Goal: Task Accomplishment & Management: Manage account settings

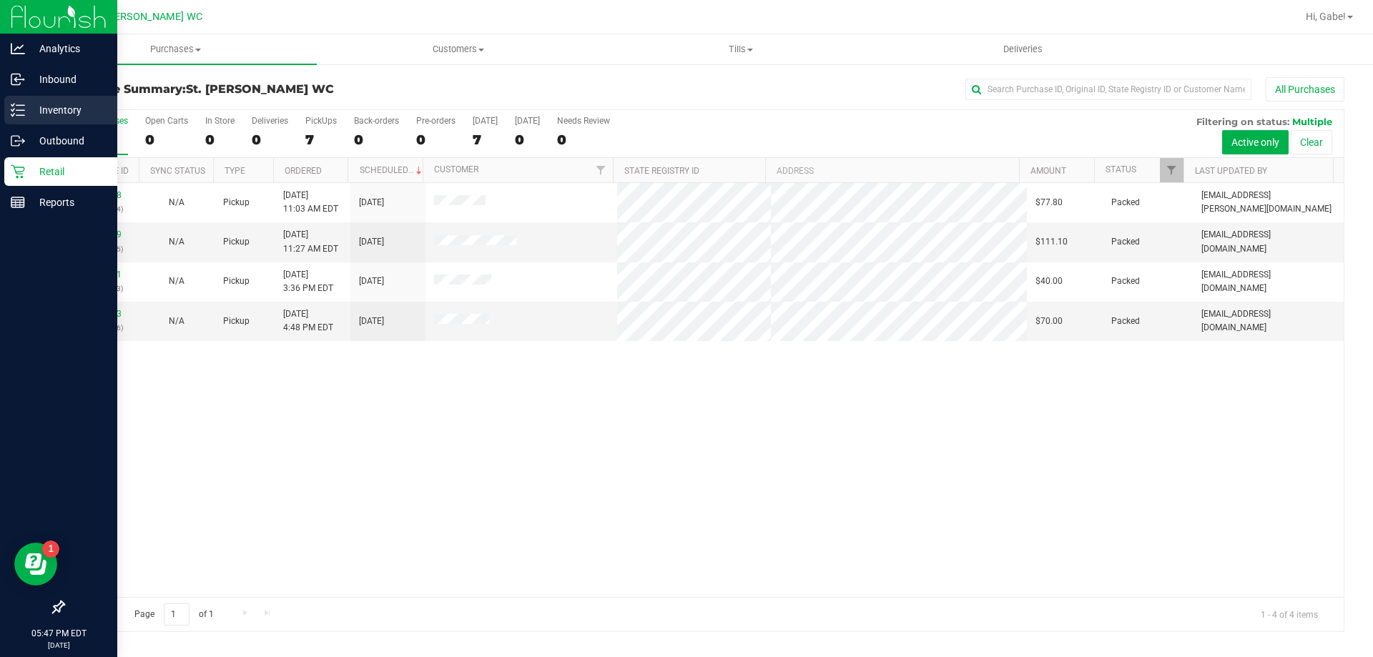
click at [86, 103] on p "Inventory" at bounding box center [68, 110] width 86 height 17
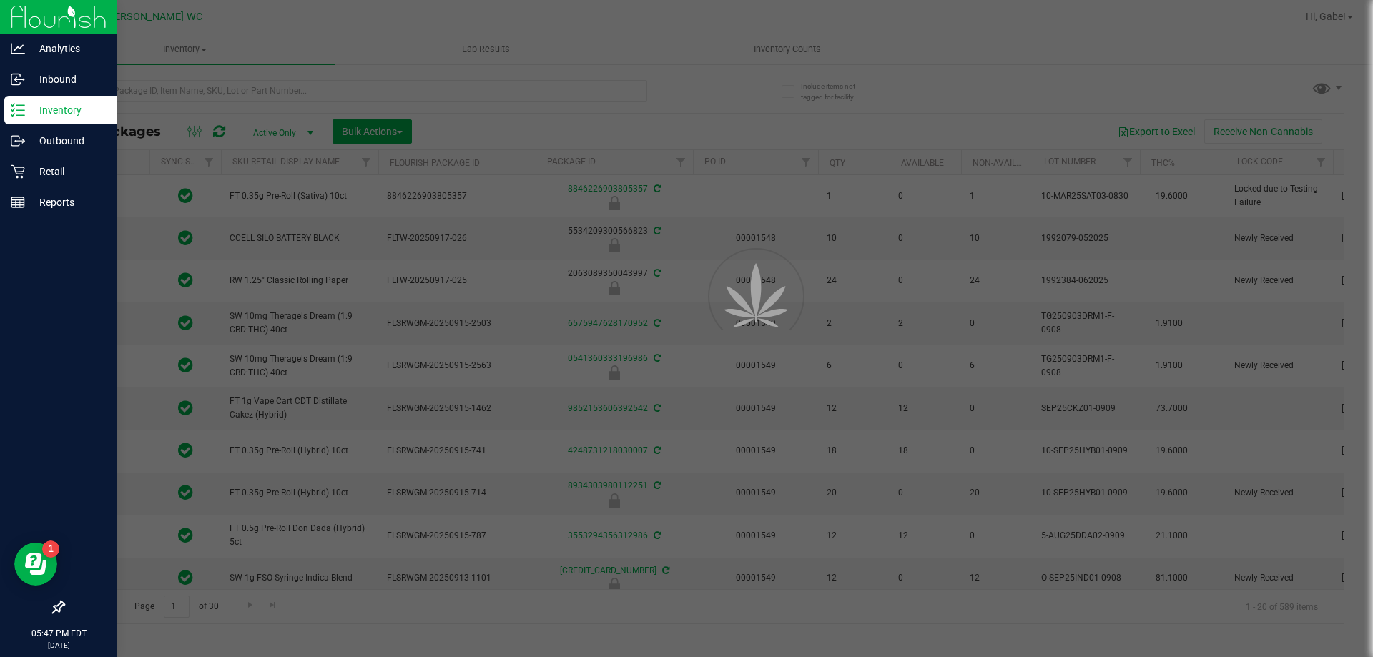
click at [452, 90] on div at bounding box center [686, 328] width 1373 height 657
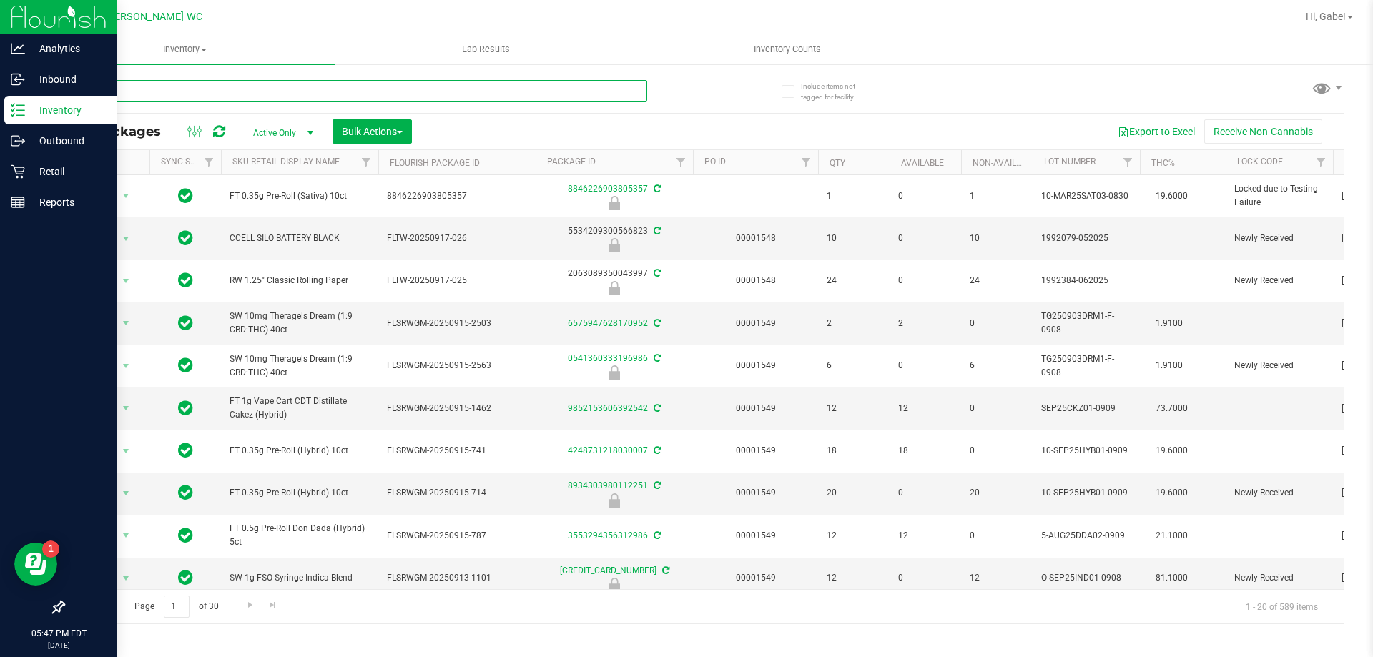
click at [448, 91] on input "text" at bounding box center [355, 90] width 584 height 21
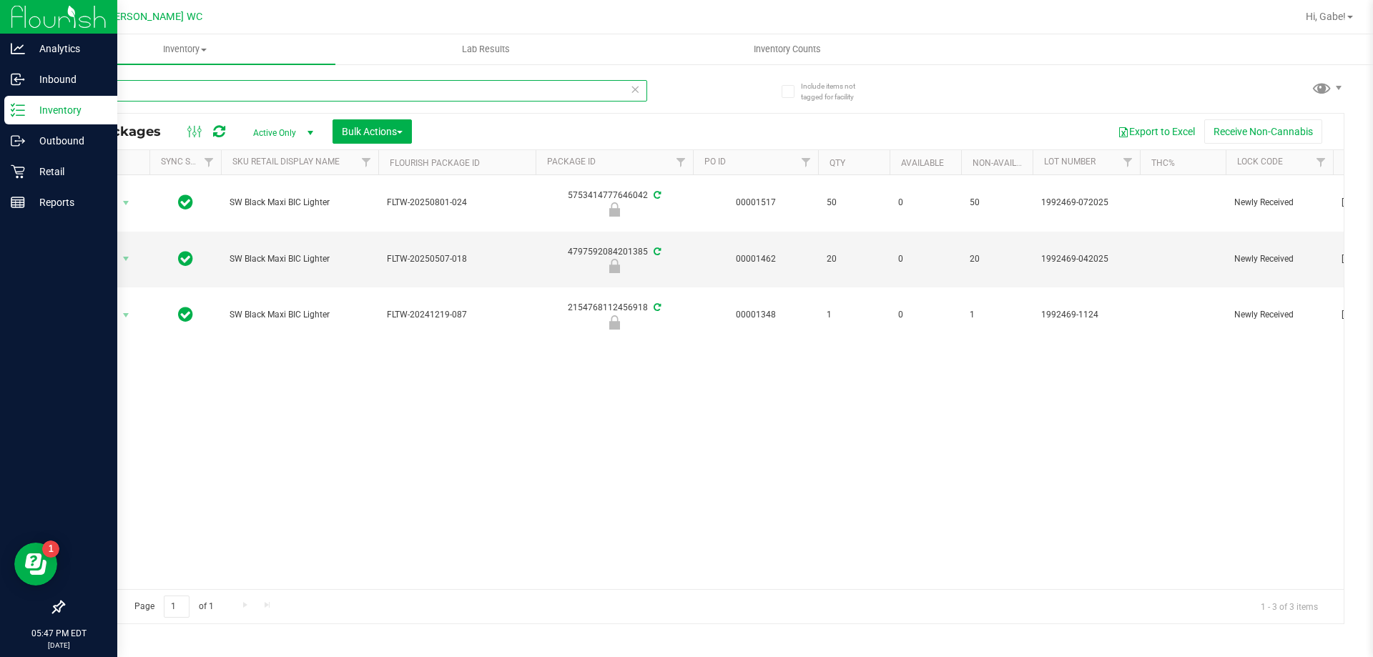
click at [224, 92] on input "lighter" at bounding box center [355, 90] width 584 height 21
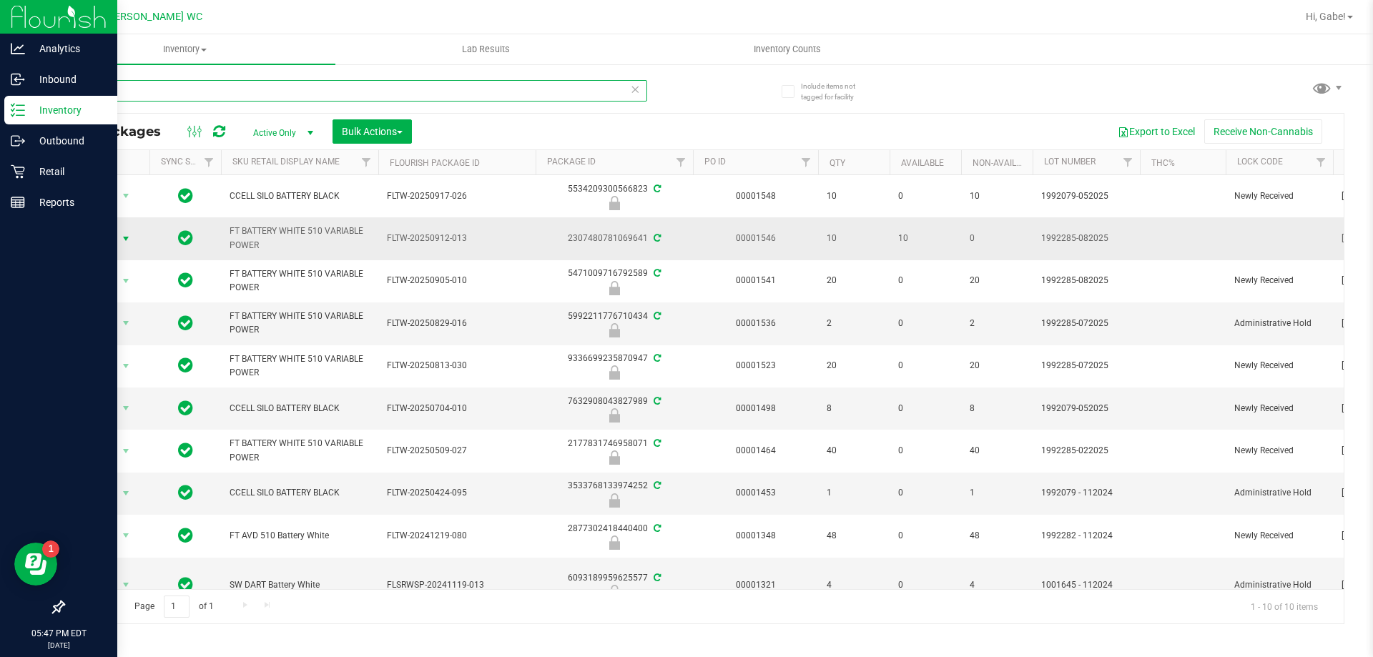
type input "battery"
click at [109, 239] on span "Action" at bounding box center [97, 239] width 39 height 20
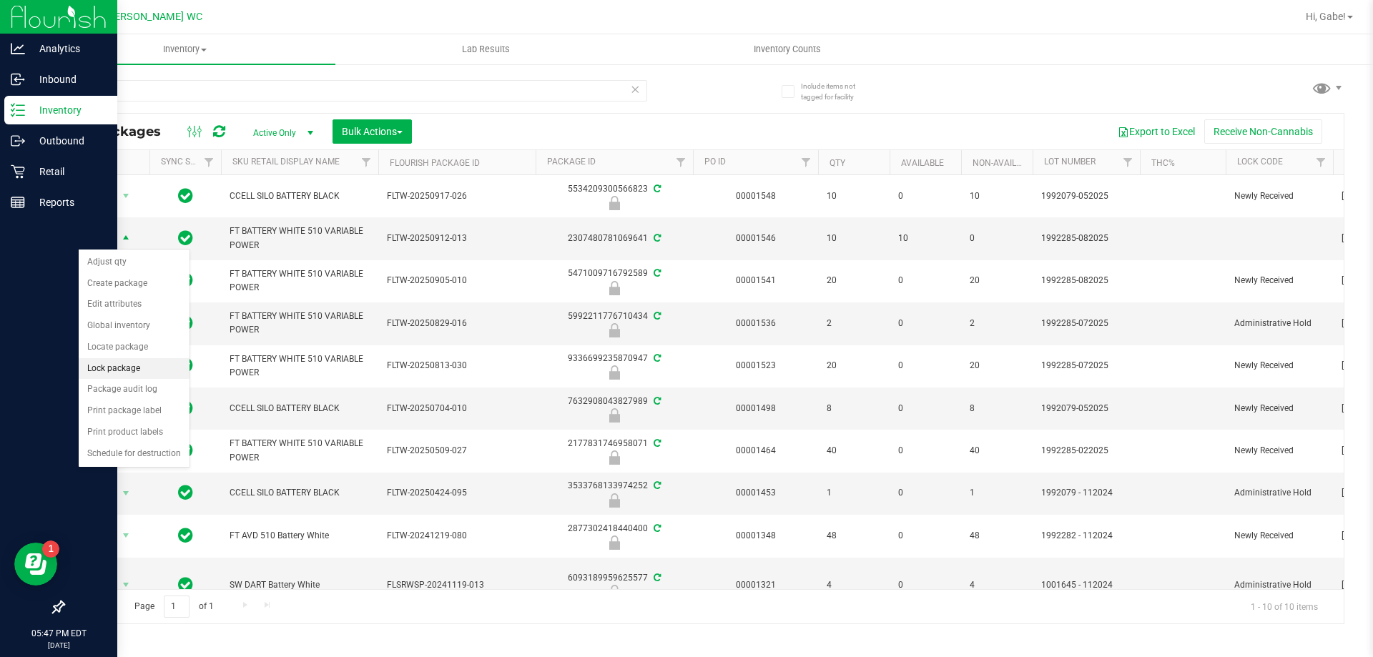
click at [132, 369] on li "Lock package" at bounding box center [134, 368] width 111 height 21
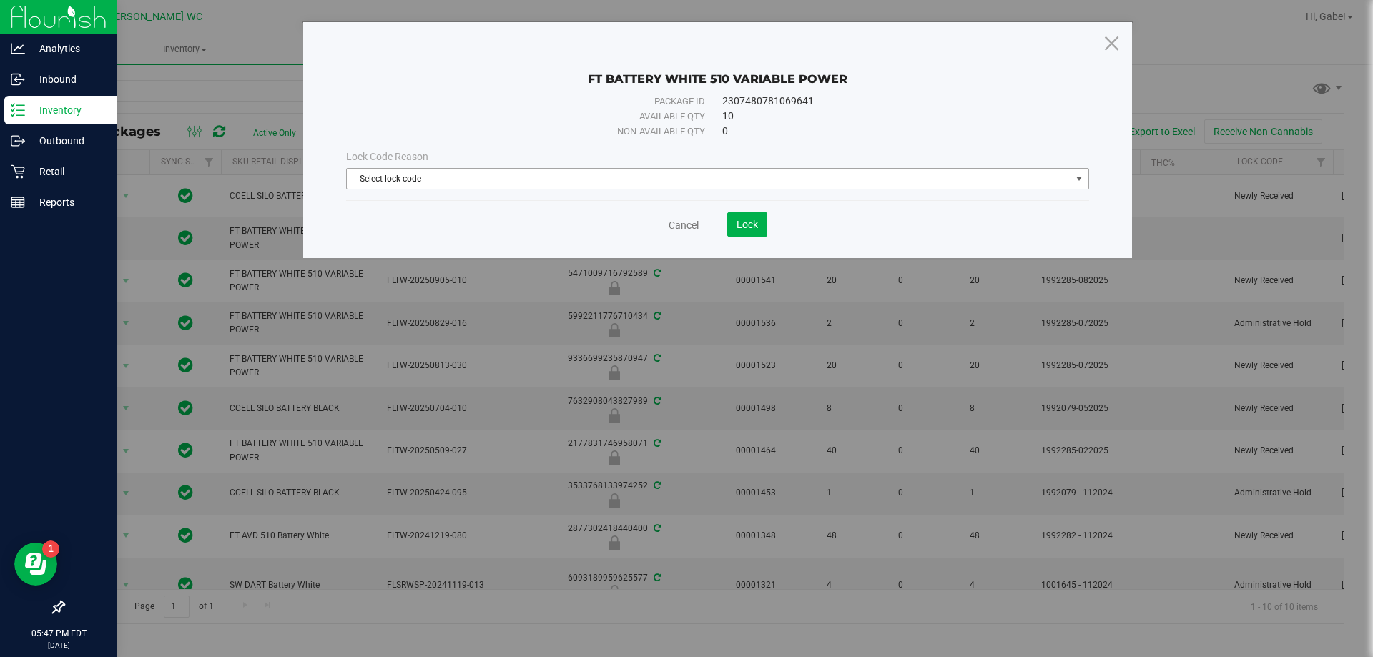
click at [563, 181] on span "Select lock code" at bounding box center [709, 179] width 724 height 20
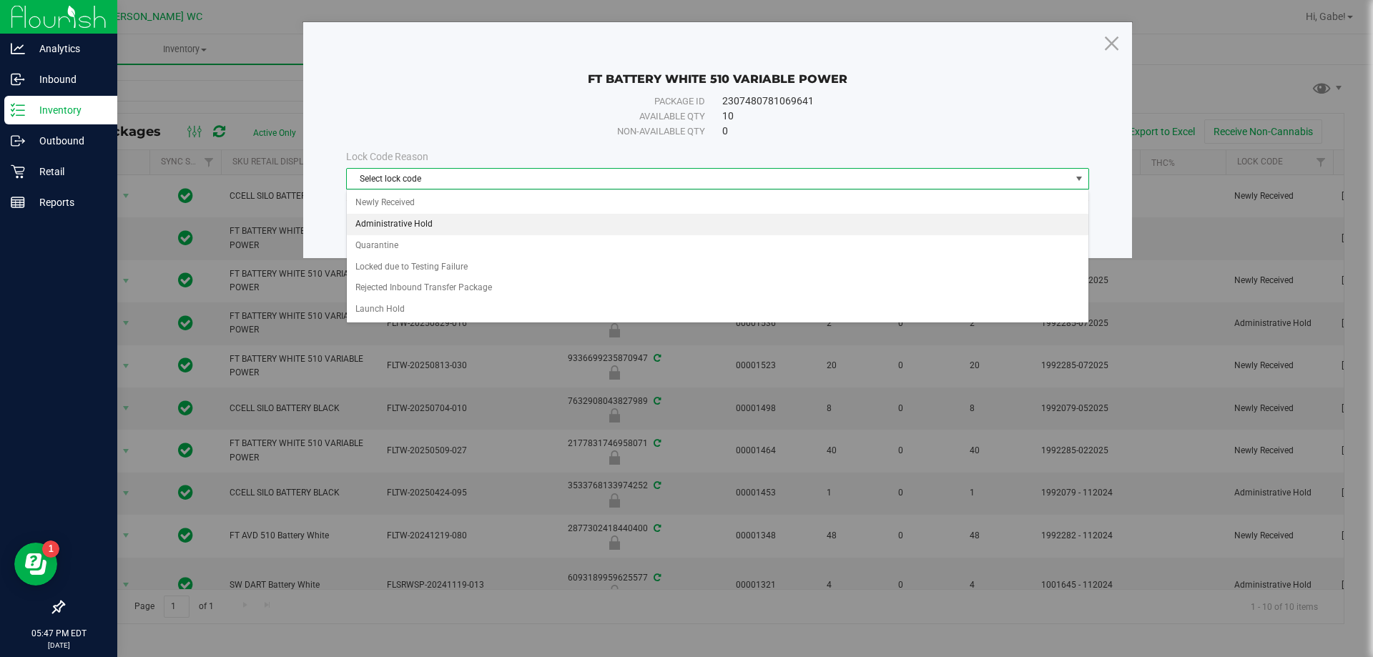
click at [512, 217] on li "Administrative Hold" at bounding box center [718, 224] width 742 height 21
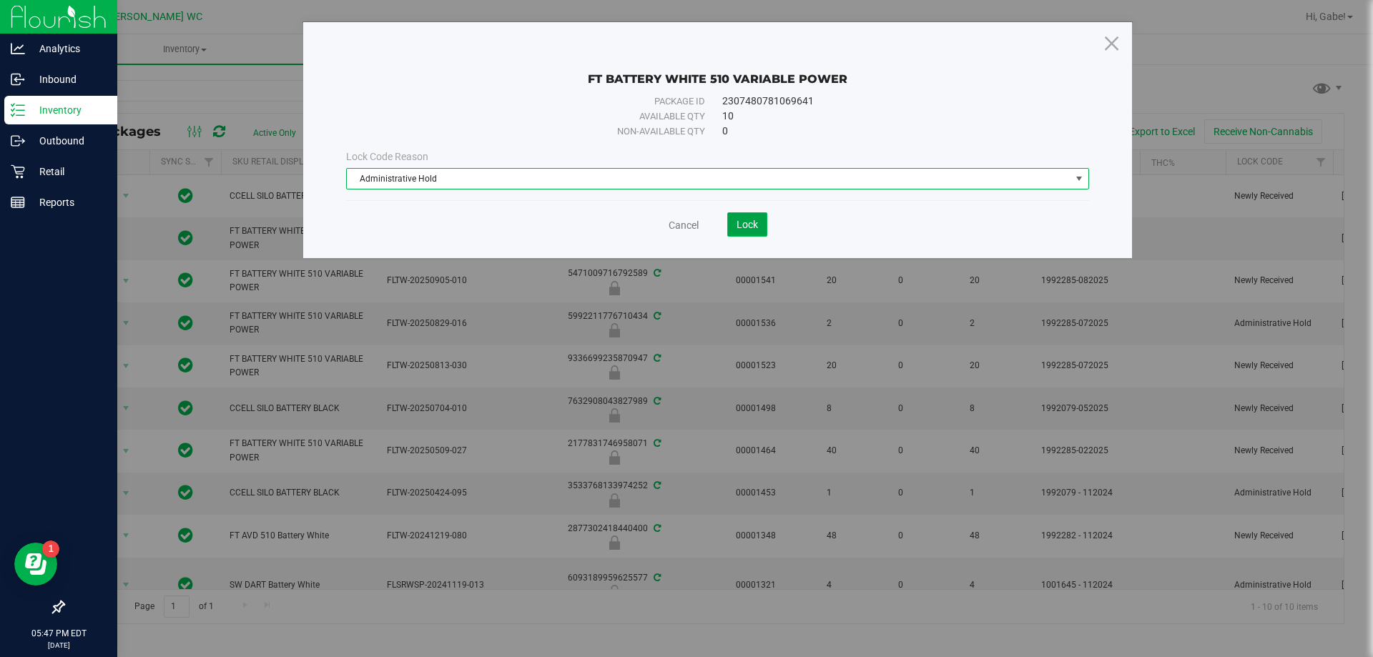
click at [760, 232] on button "Lock" at bounding box center [747, 224] width 40 height 24
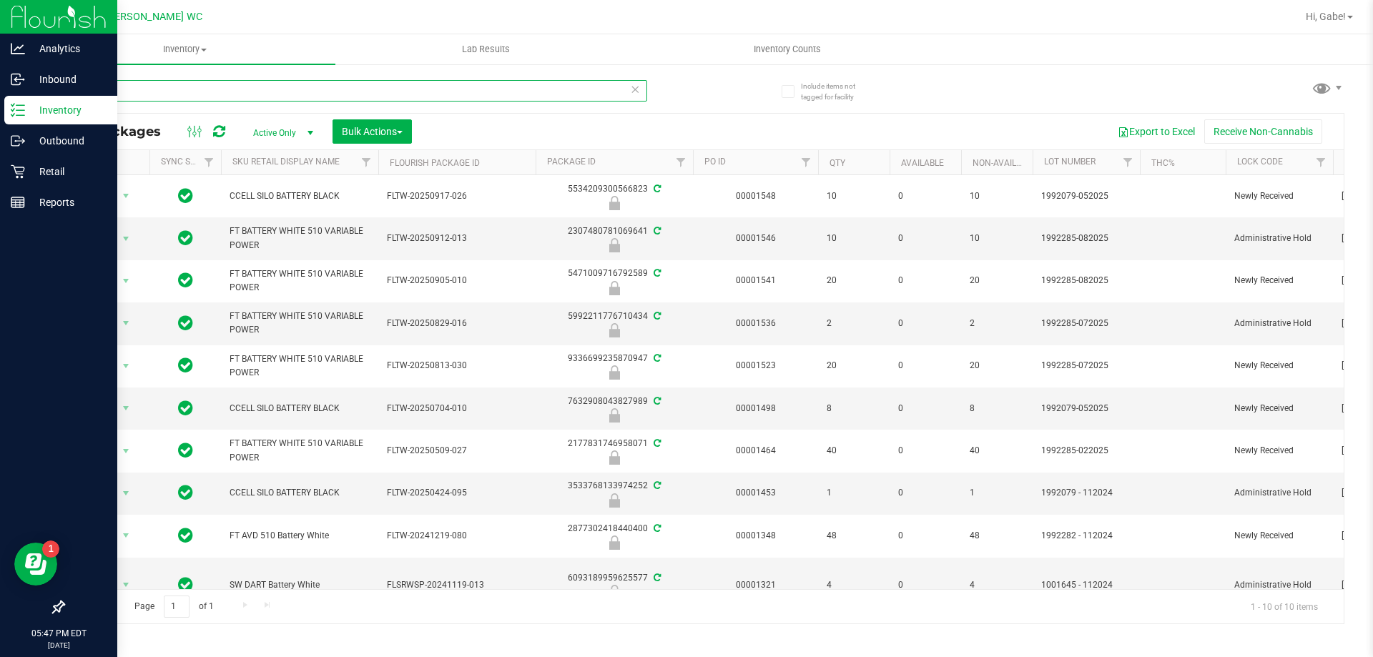
click at [291, 93] on input "battery" at bounding box center [355, 90] width 584 height 21
type input "paper"
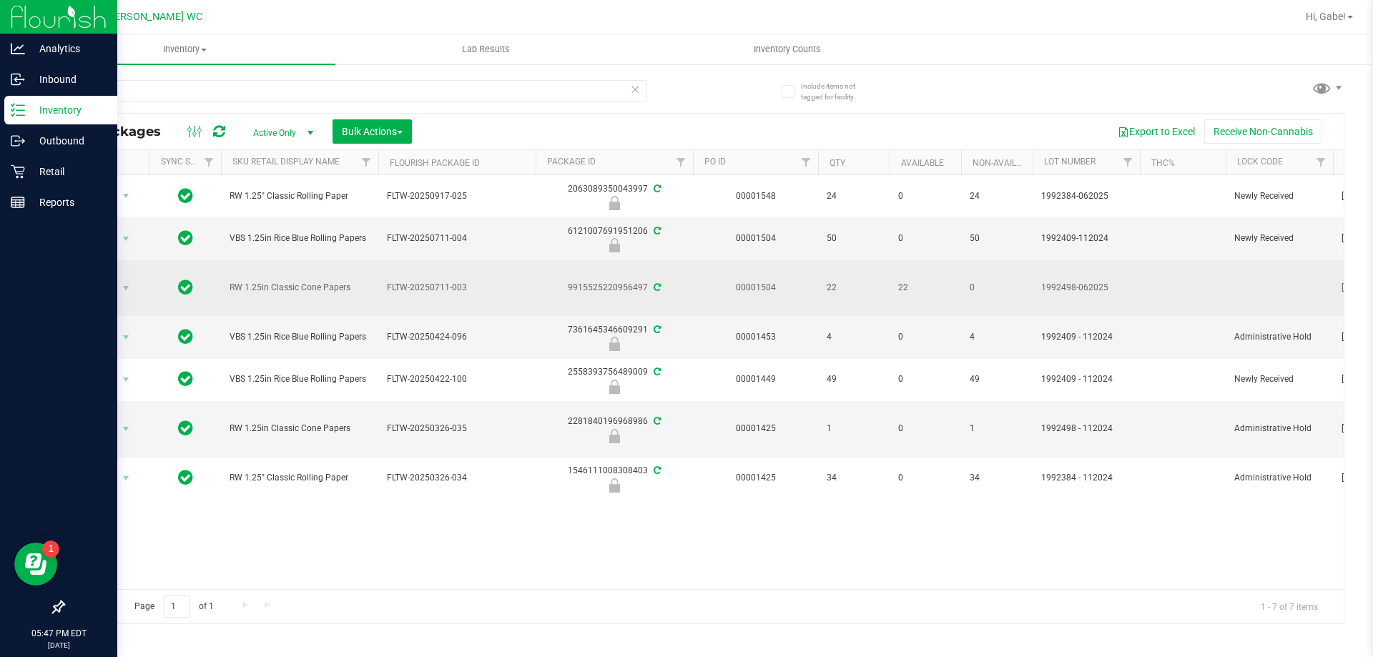
click at [110, 296] on span "Action" at bounding box center [97, 288] width 39 height 20
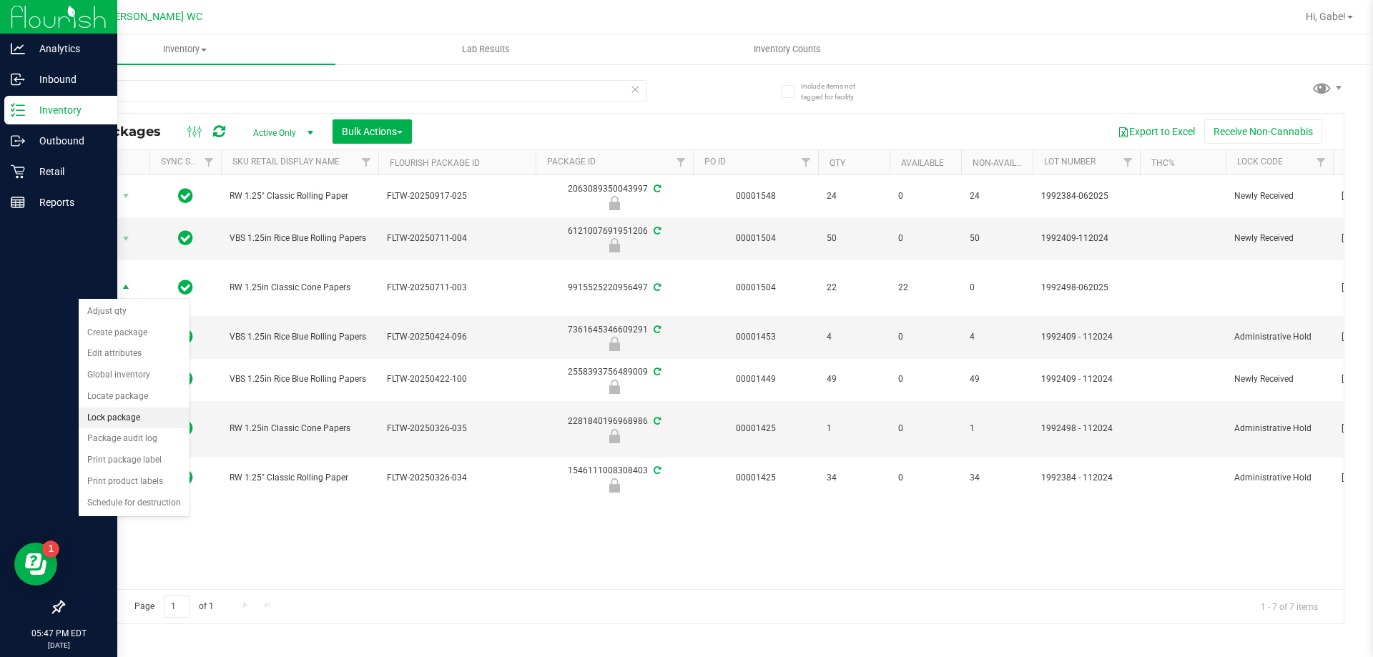
click at [124, 410] on li "Lock package" at bounding box center [134, 418] width 111 height 21
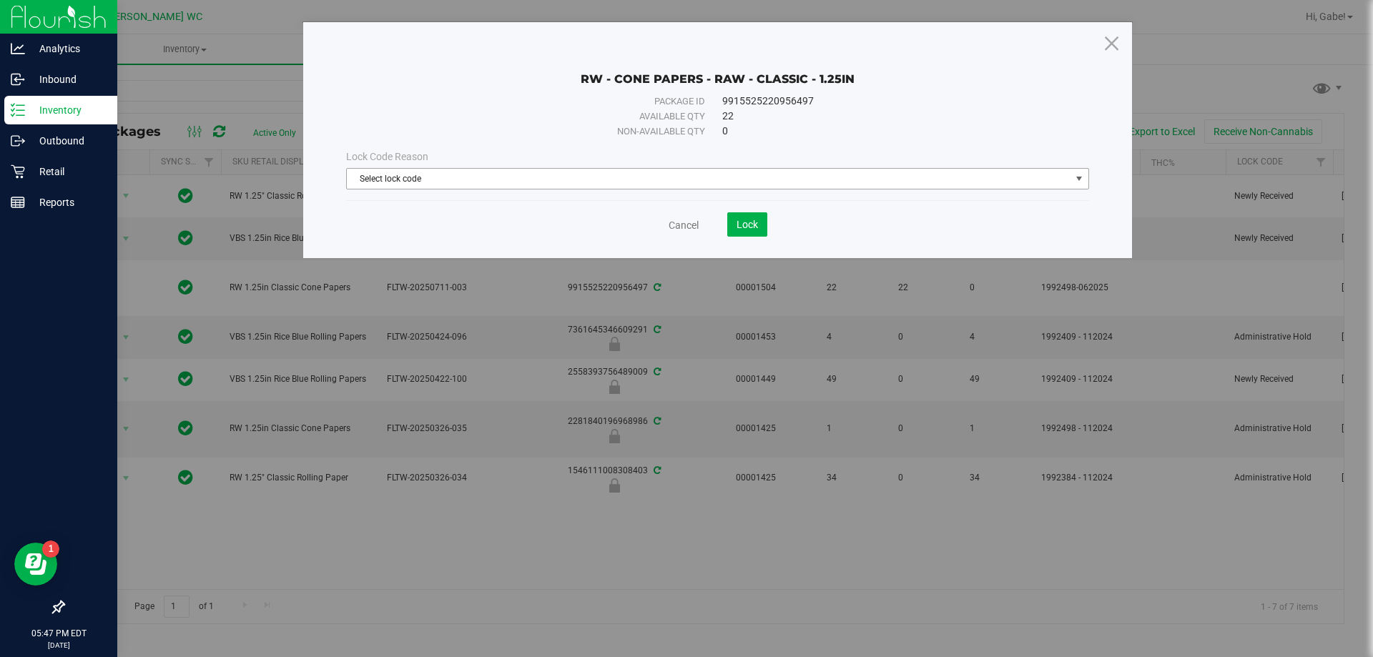
click at [642, 188] on span "Select lock code" at bounding box center [709, 179] width 724 height 20
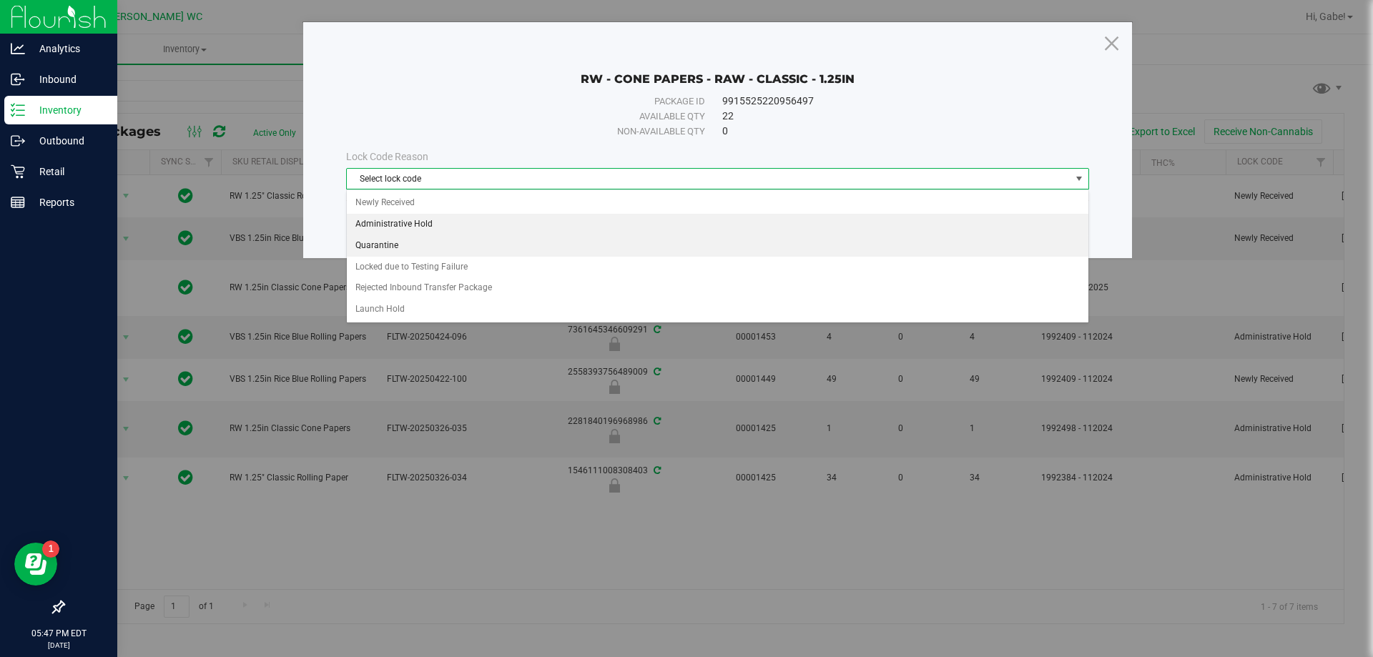
click at [523, 230] on li "Administrative Hold" at bounding box center [718, 224] width 742 height 21
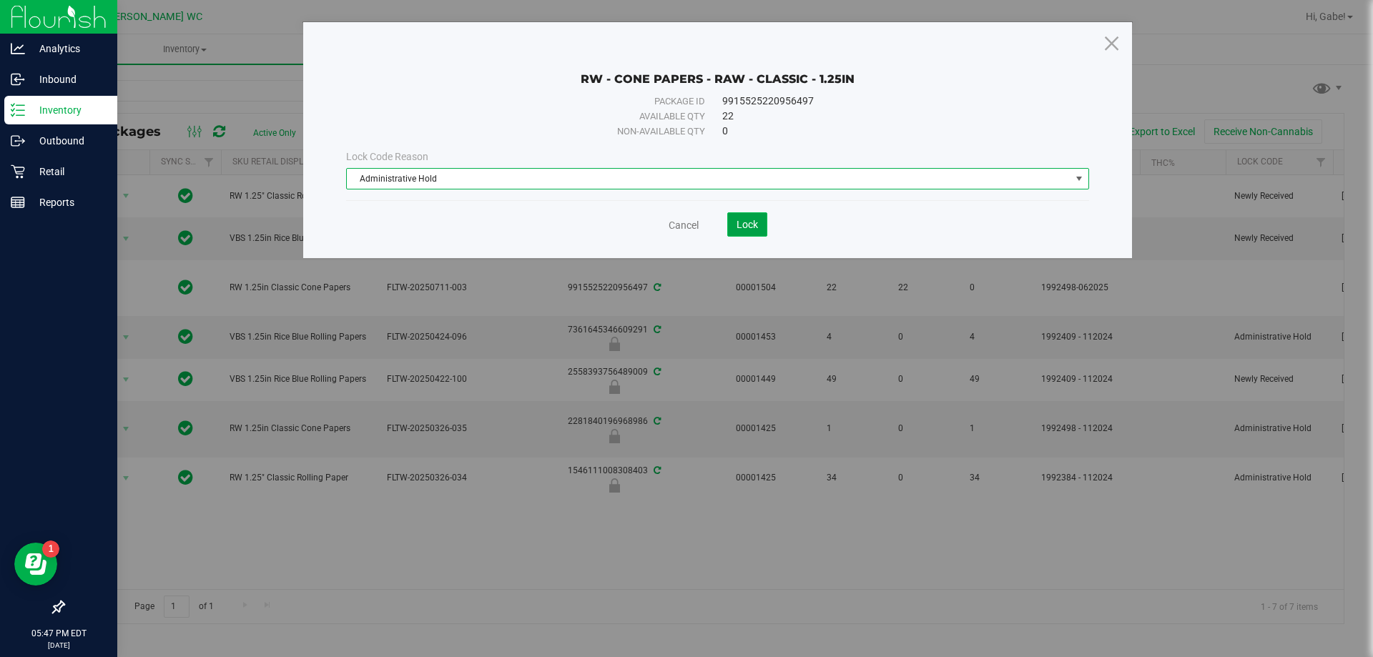
click at [730, 224] on button "Lock" at bounding box center [747, 224] width 40 height 24
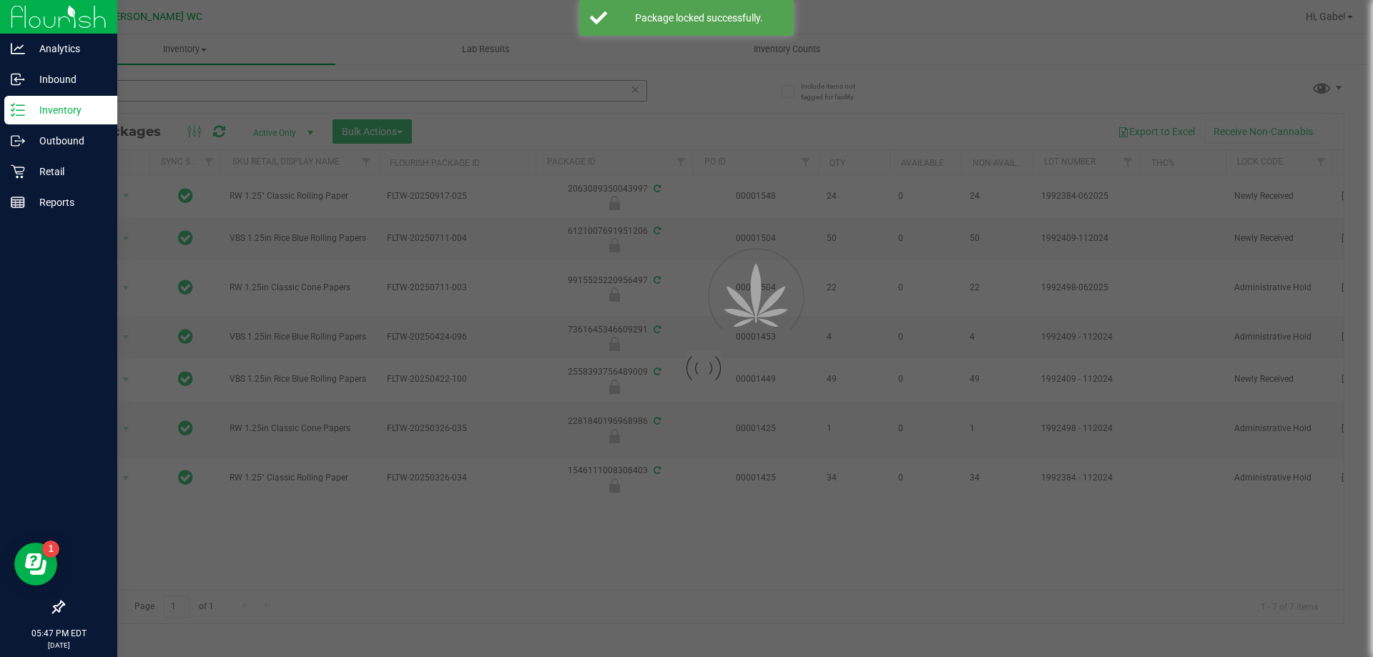
click at [235, 92] on div at bounding box center [686, 328] width 1373 height 657
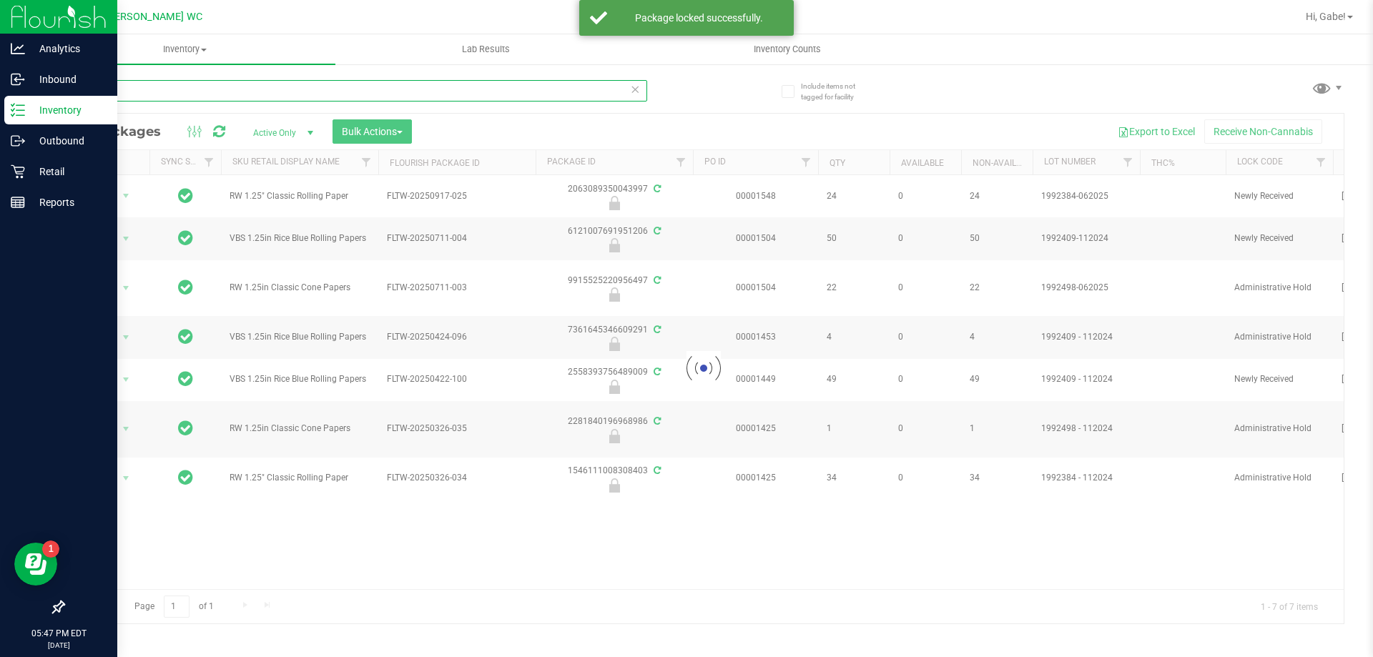
click at [235, 89] on input "paper" at bounding box center [355, 90] width 584 height 21
click at [235, 87] on input "paper" at bounding box center [355, 90] width 584 height 21
click at [235, 86] on input "paper" at bounding box center [355, 90] width 584 height 21
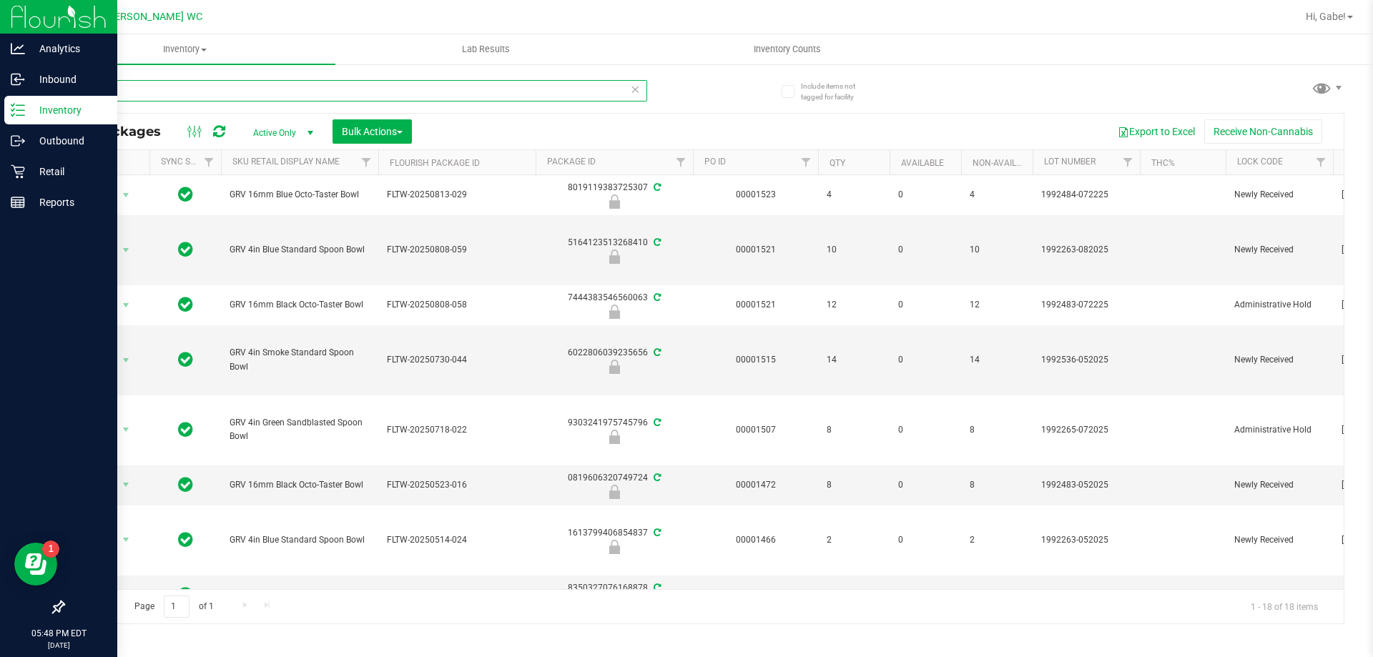
click at [381, 91] on input "grav" at bounding box center [355, 90] width 584 height 21
type input "grinder"
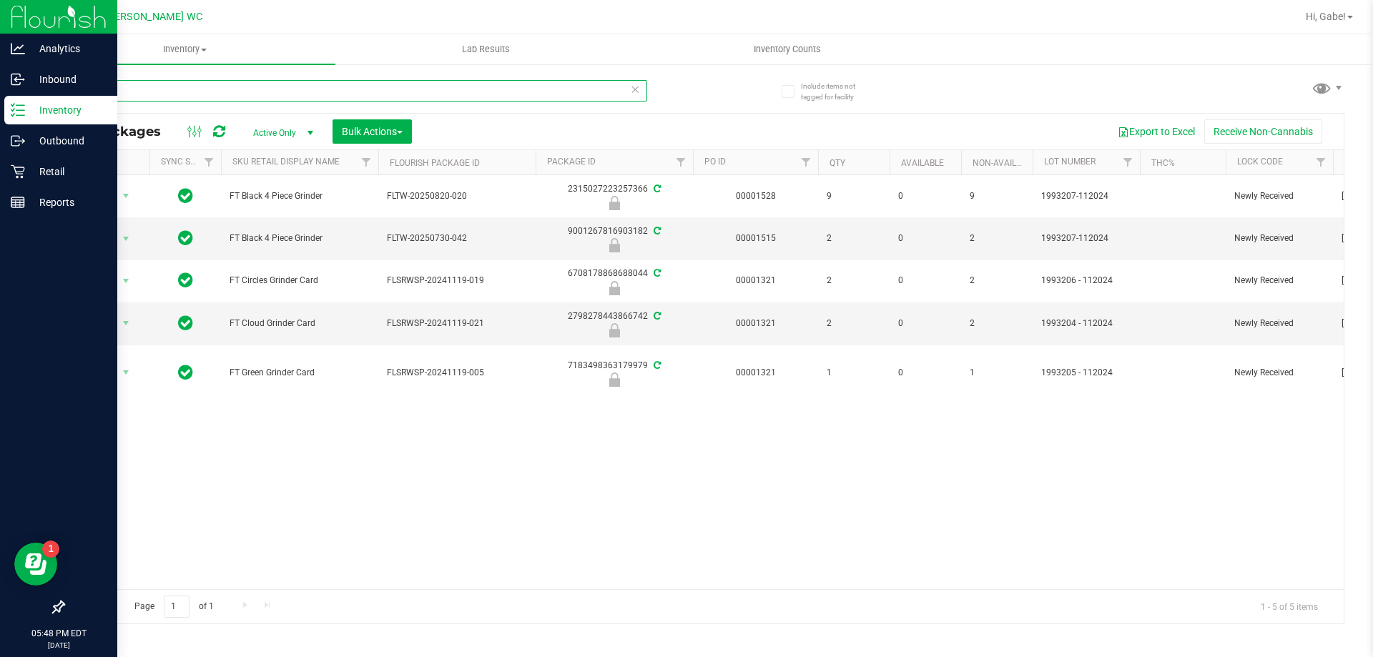
click at [364, 80] on input "grinder" at bounding box center [355, 90] width 584 height 21
type input "accessory"
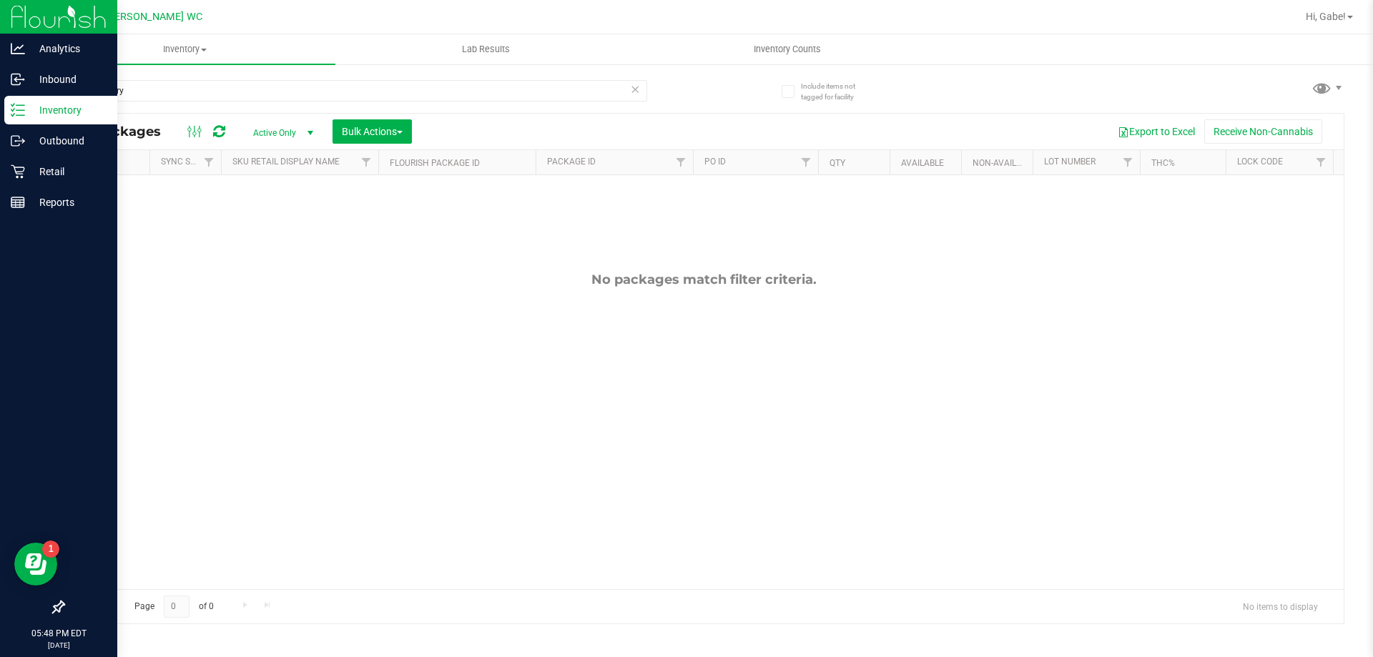
click at [209, 121] on div "All Packages Active Only Active Only Lab Samples Locked All External Internal B…" at bounding box center [704, 132] width 1280 height 36
click at [213, 89] on input "accessory" at bounding box center [355, 90] width 584 height 21
drag, startPoint x: 213, startPoint y: 89, endPoint x: 192, endPoint y: 94, distance: 21.3
click at [212, 91] on input "accessory" at bounding box center [355, 90] width 584 height 21
